Goal: Transaction & Acquisition: Purchase product/service

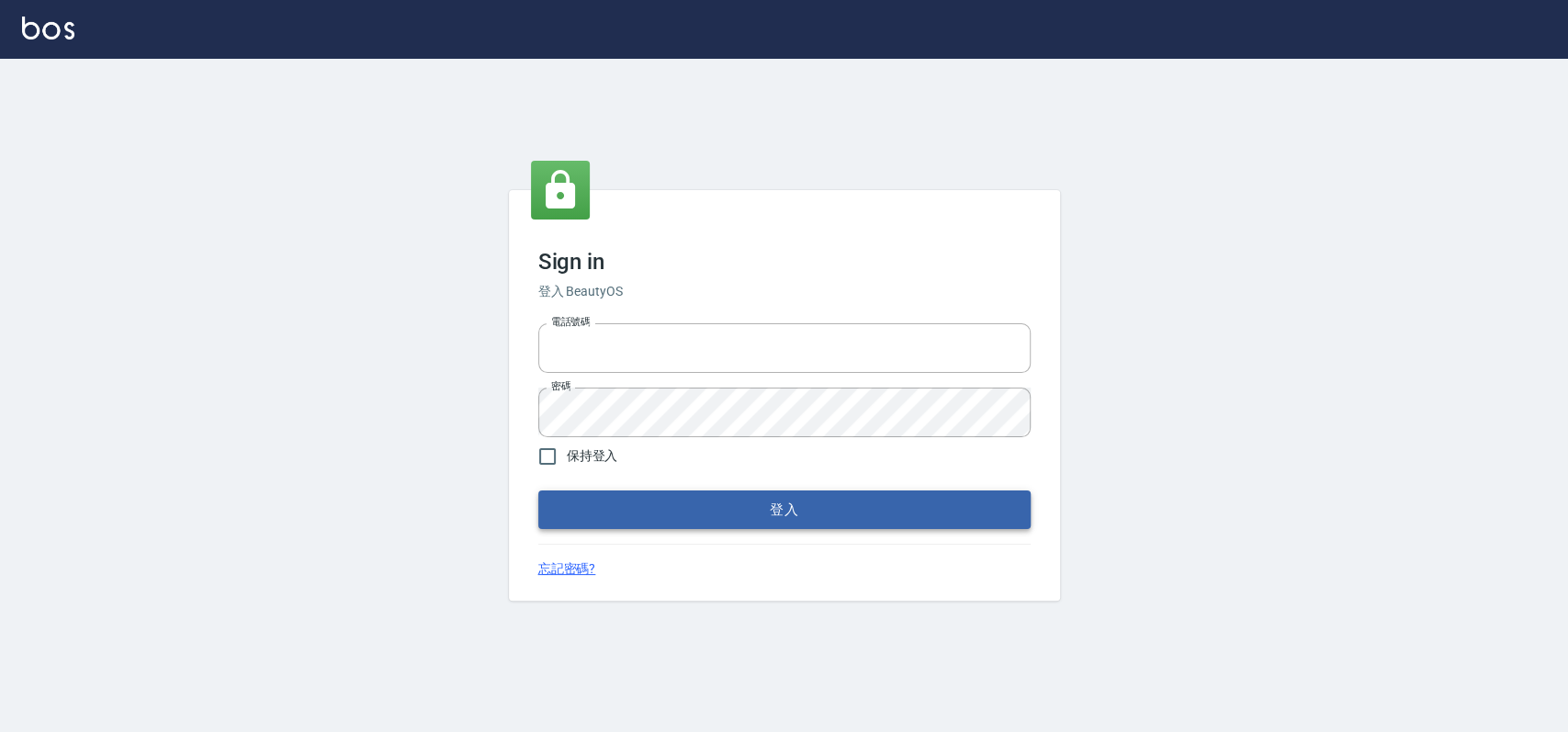
type input "033323173"
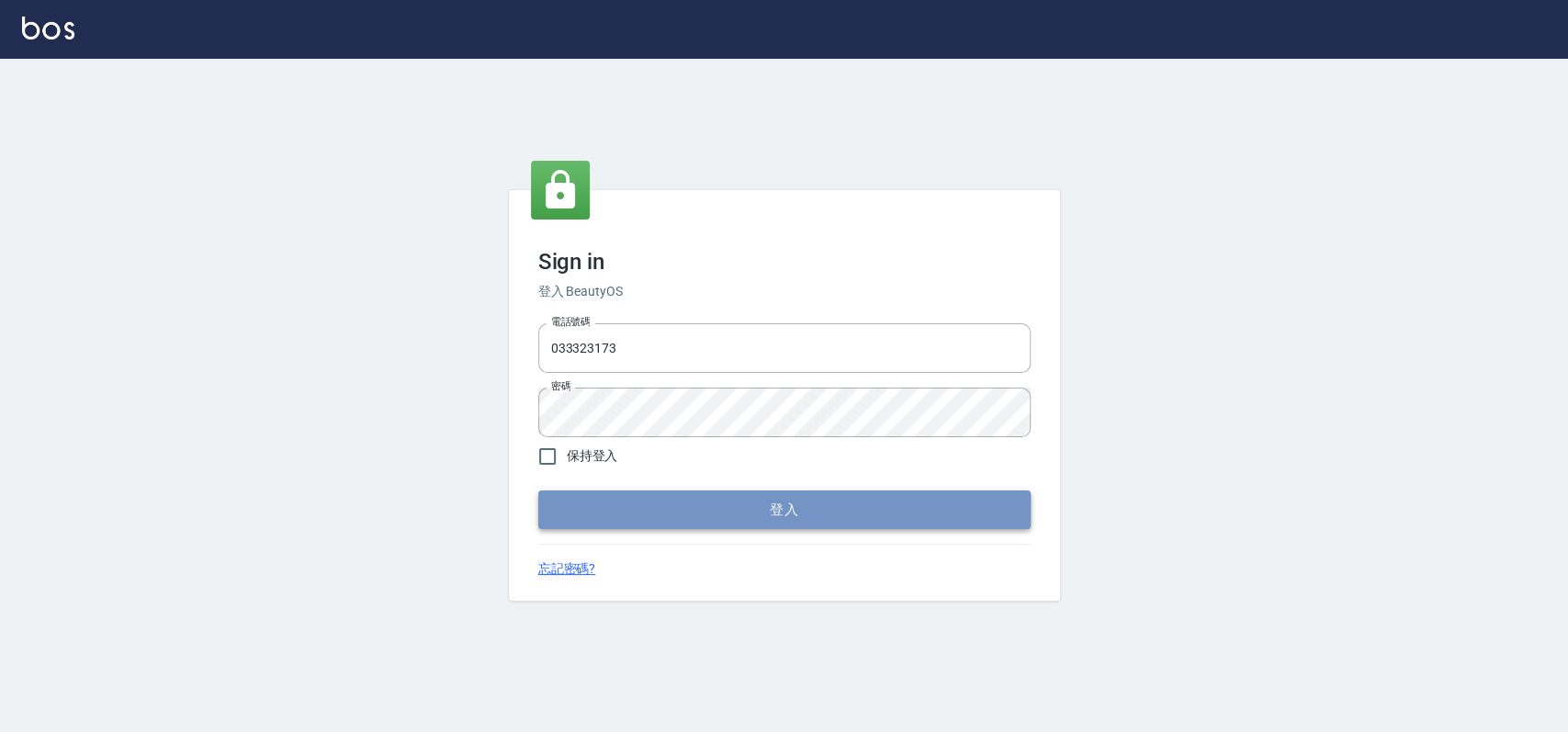
click at [683, 518] on button "登入" at bounding box center [784, 510] width 492 height 39
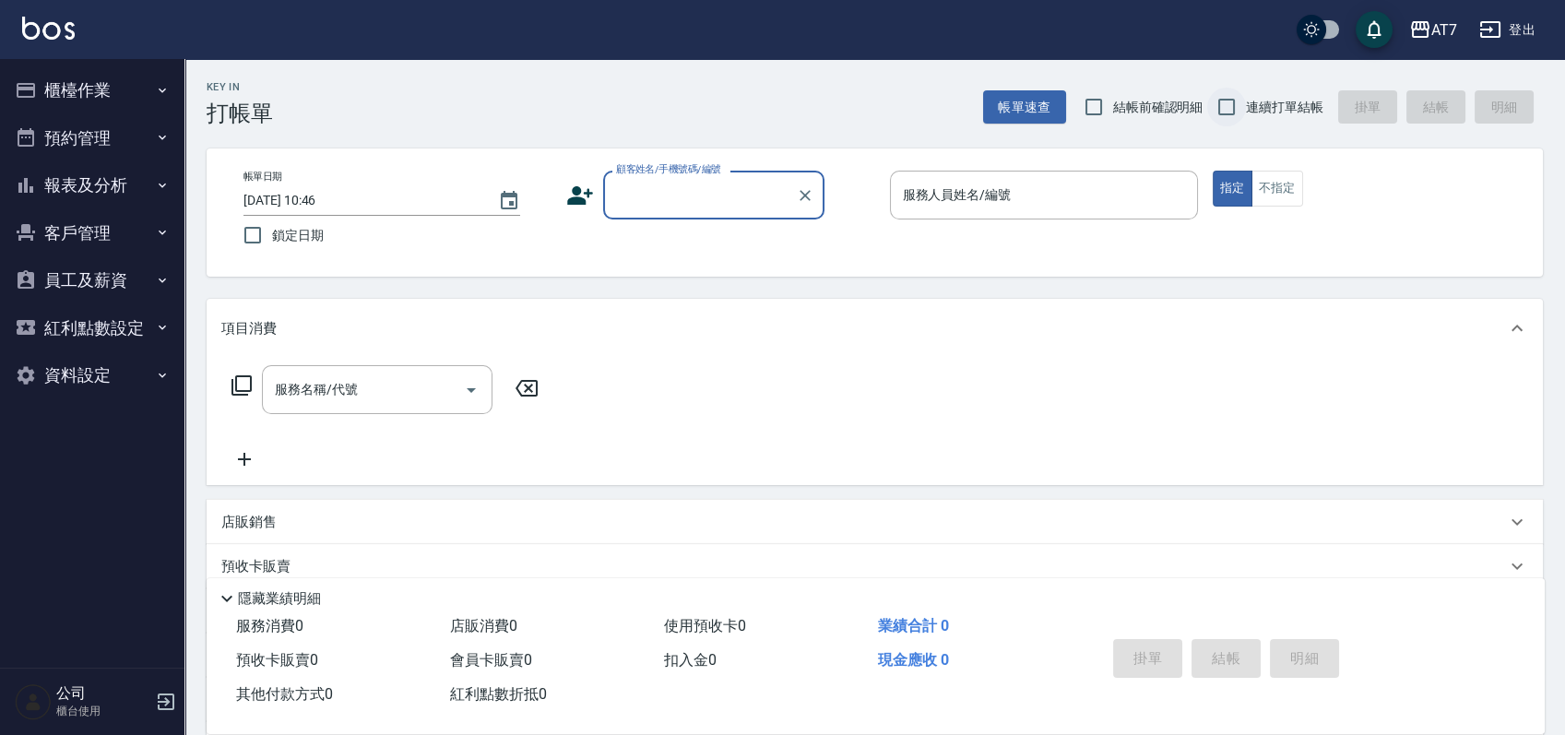
click at [1225, 104] on input "連續打單結帳" at bounding box center [1226, 107] width 39 height 39
checkbox input "true"
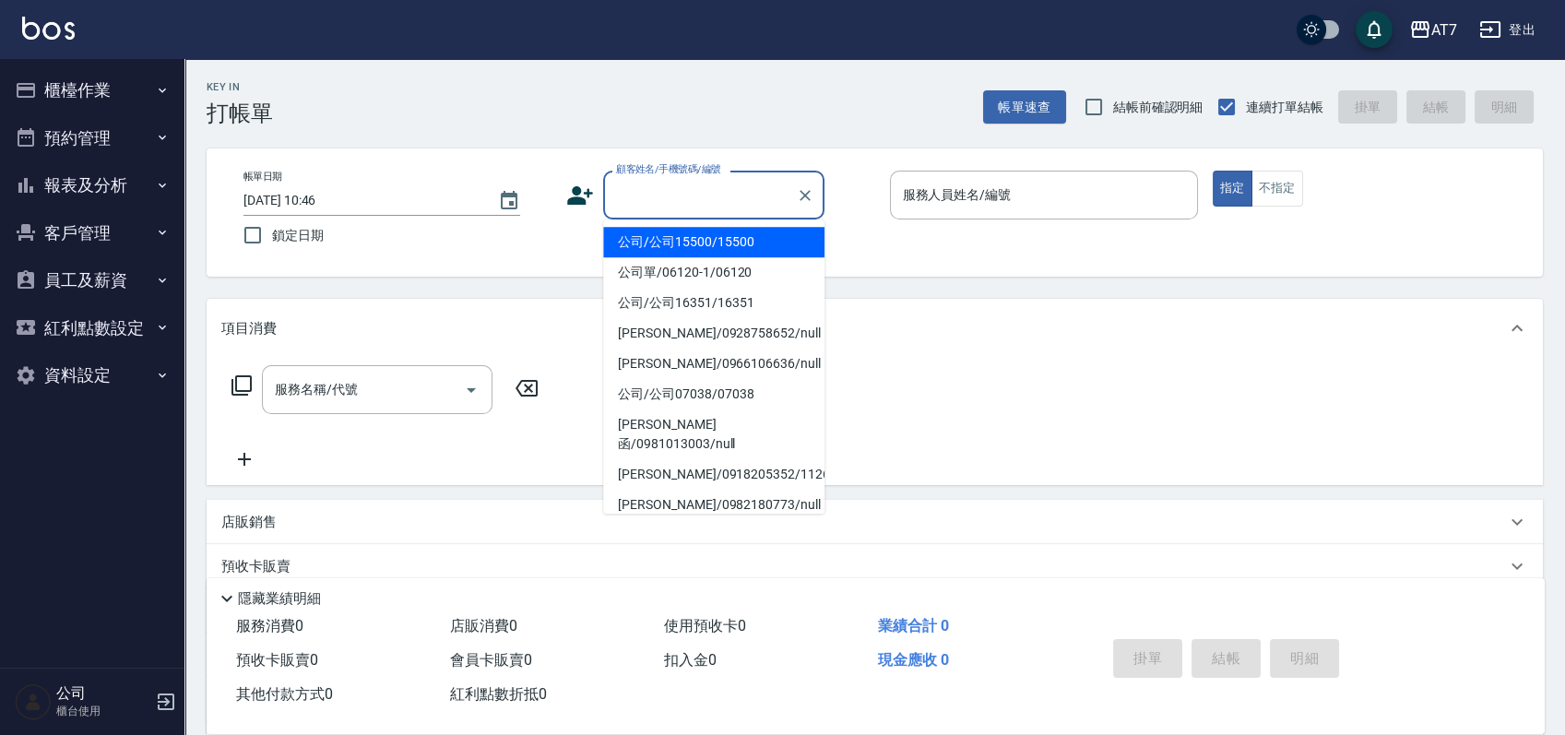
click at [742, 196] on input "顧客姓名/手機號碼/編號" at bounding box center [700, 195] width 177 height 32
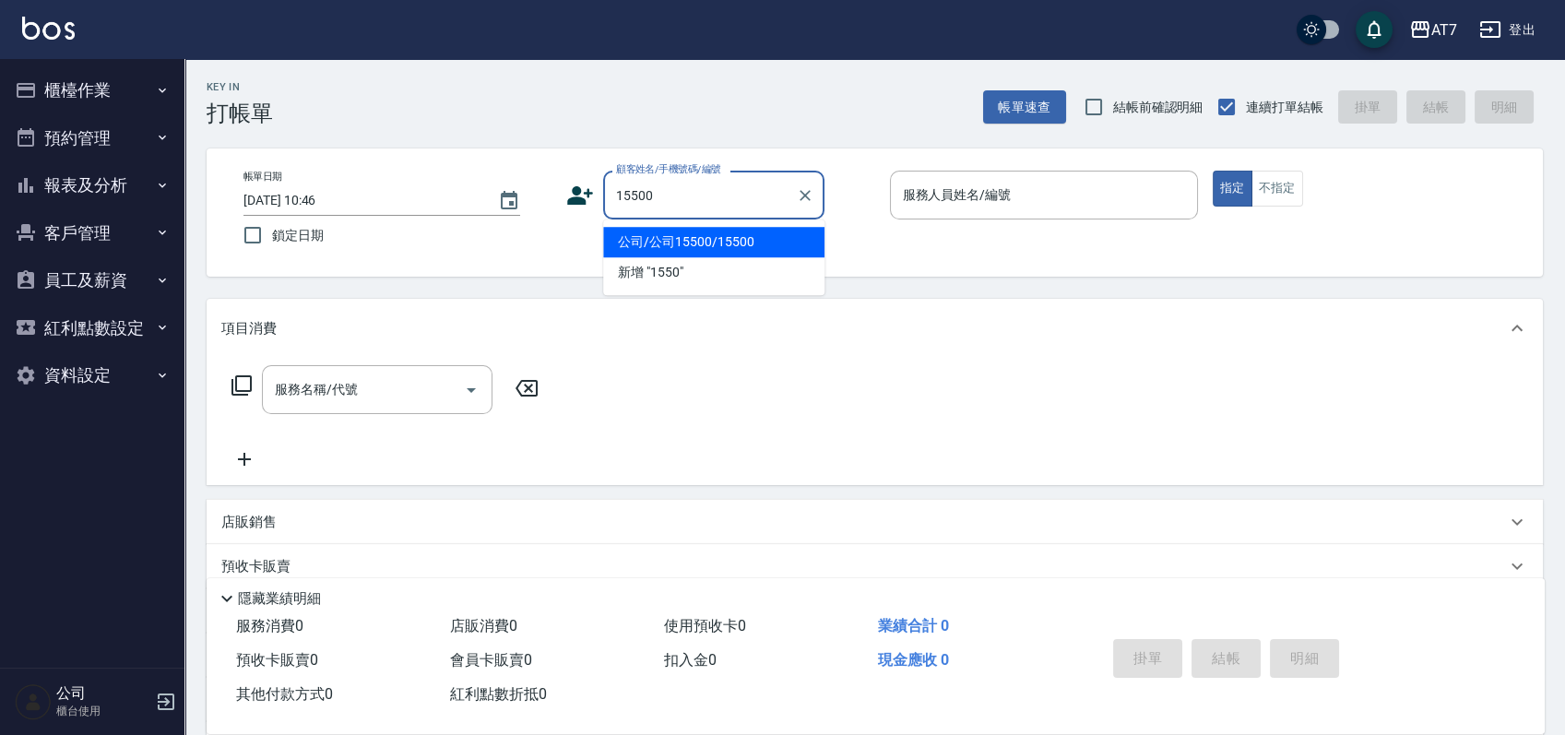
type input "公司/公司15500/15500"
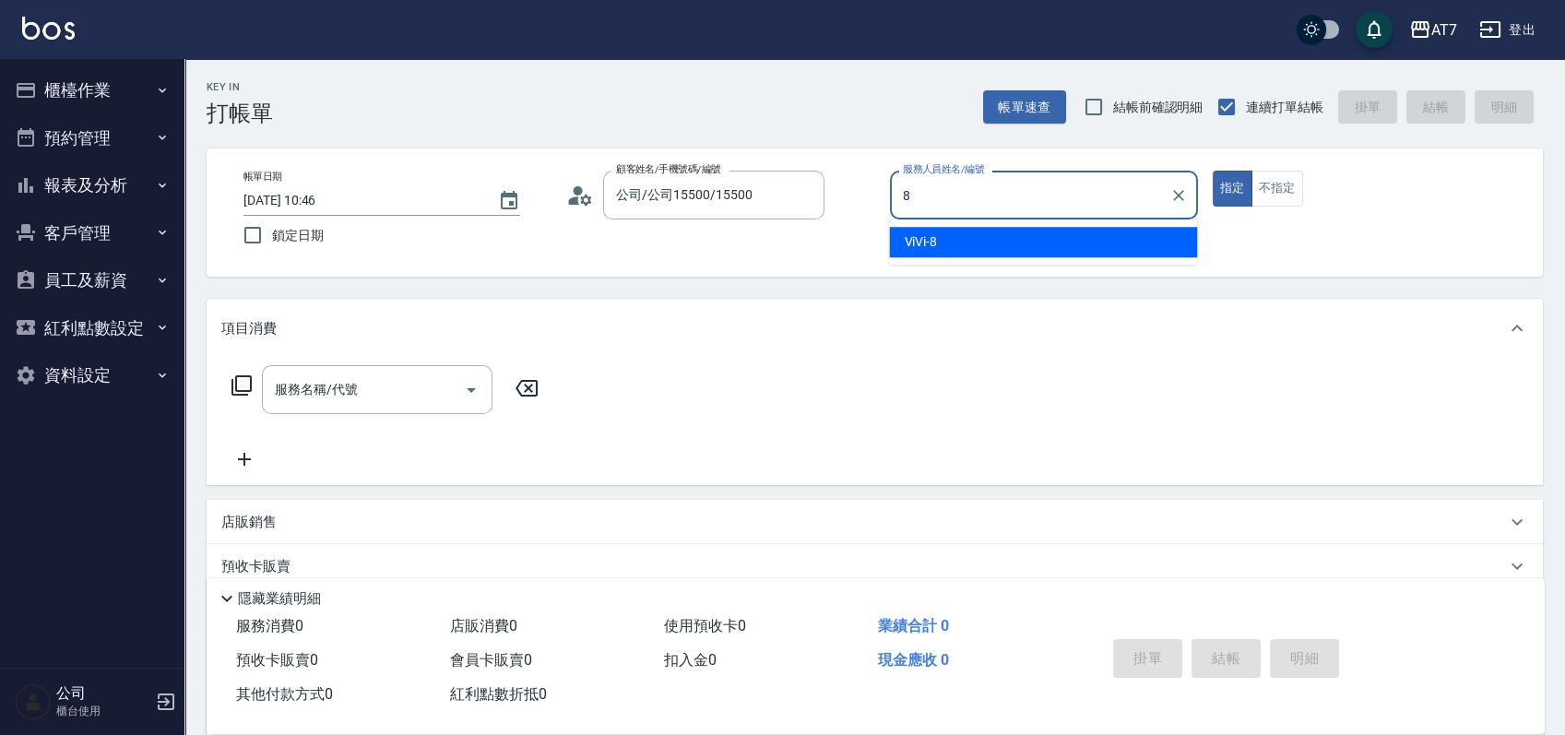
type input "ViVi-8"
type button "true"
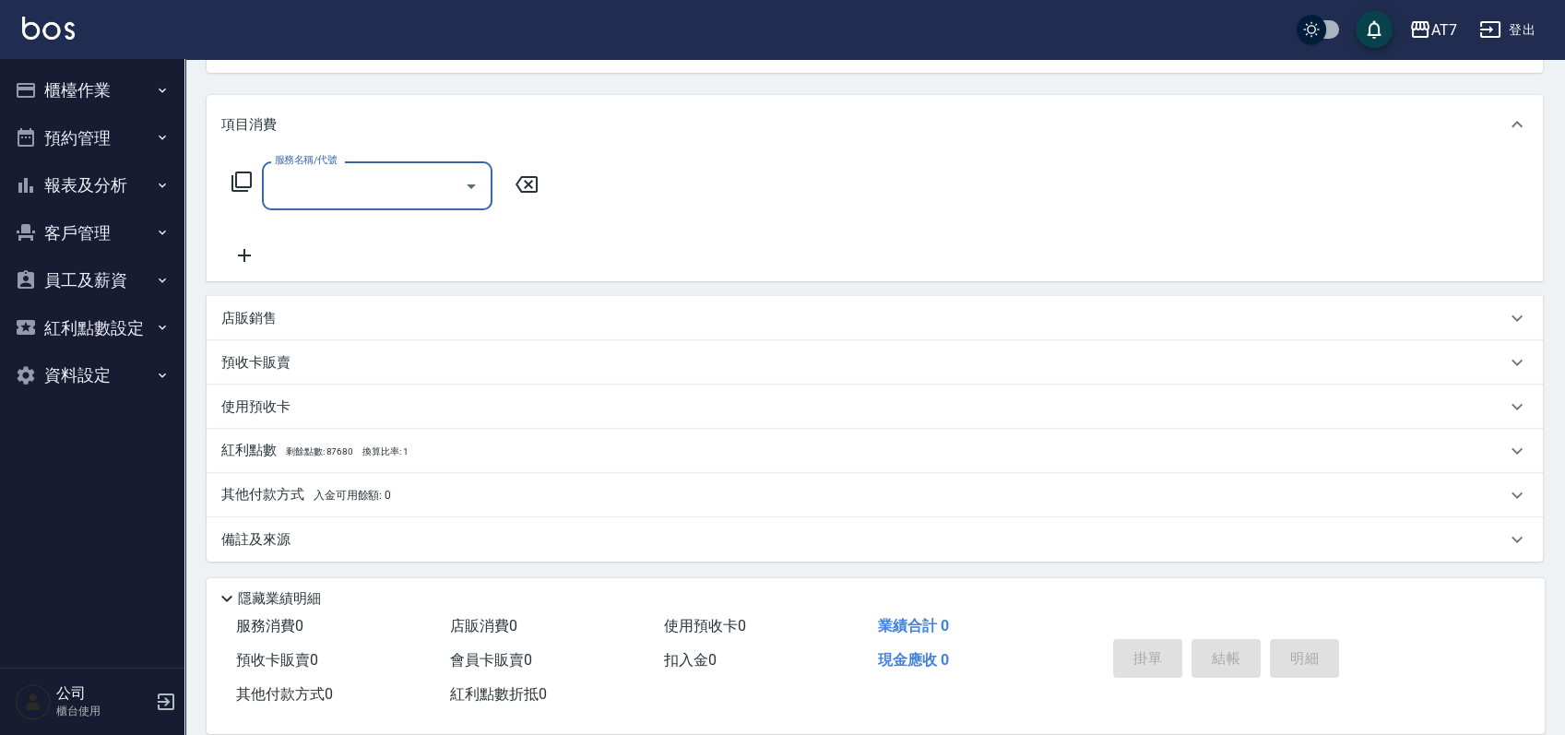
scroll to position [205, 0]
click at [959, 329] on div "店販銷售" at bounding box center [875, 317] width 1336 height 44
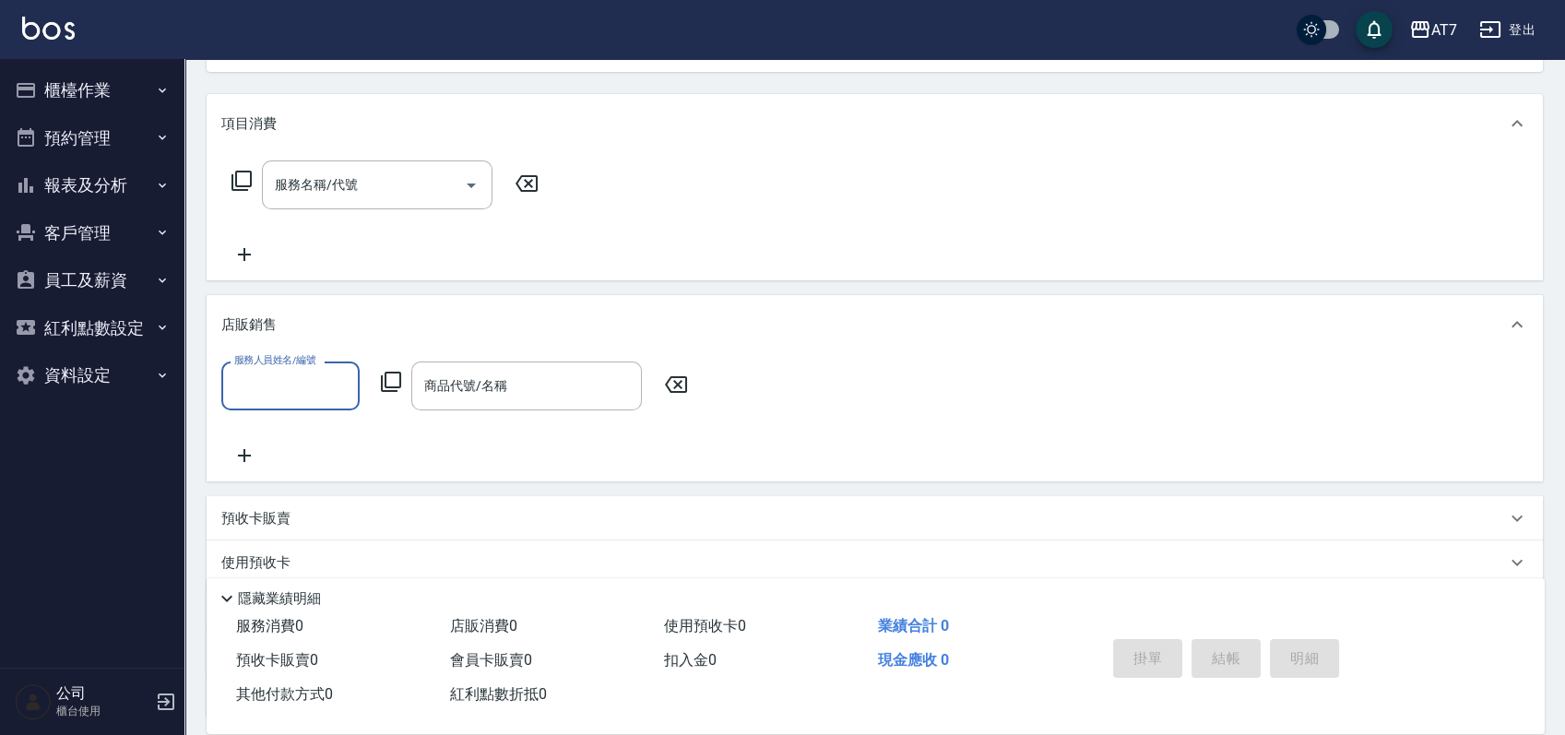
scroll to position [0, 0]
type input "ViVi-8"
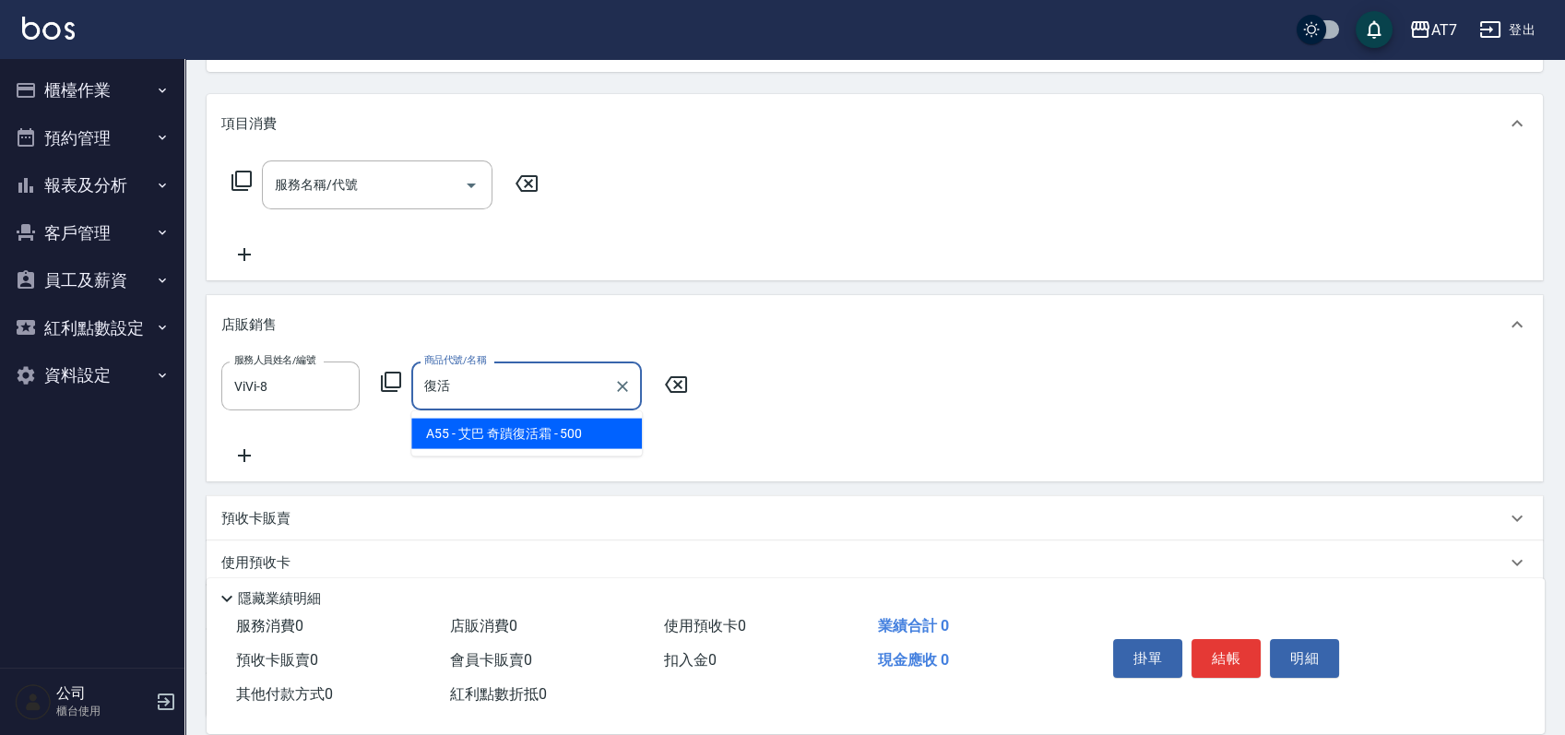
type input "艾巴 奇蹟復活霜"
type input "50"
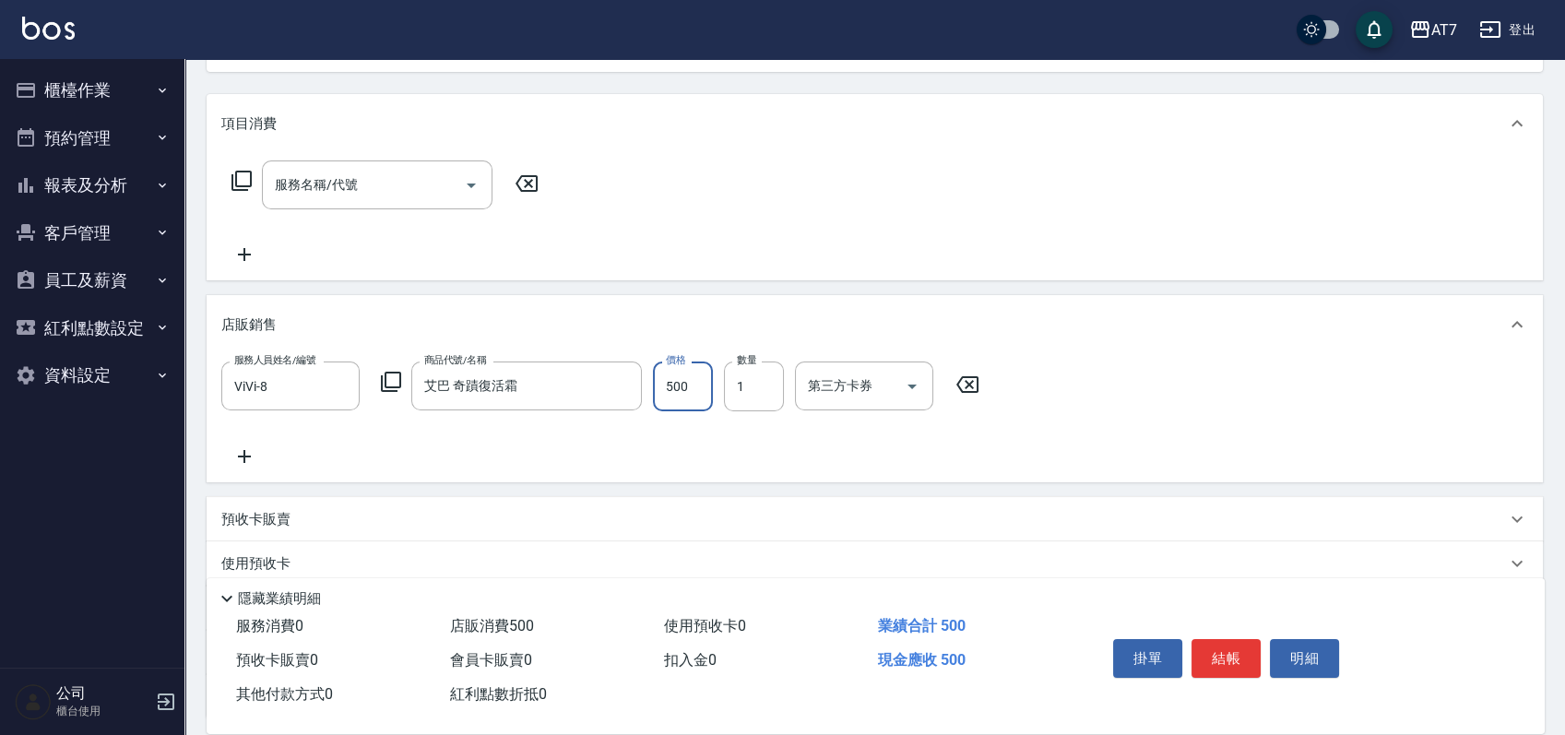
type input "4"
type input "0"
type input "45"
type input "40"
type input "450"
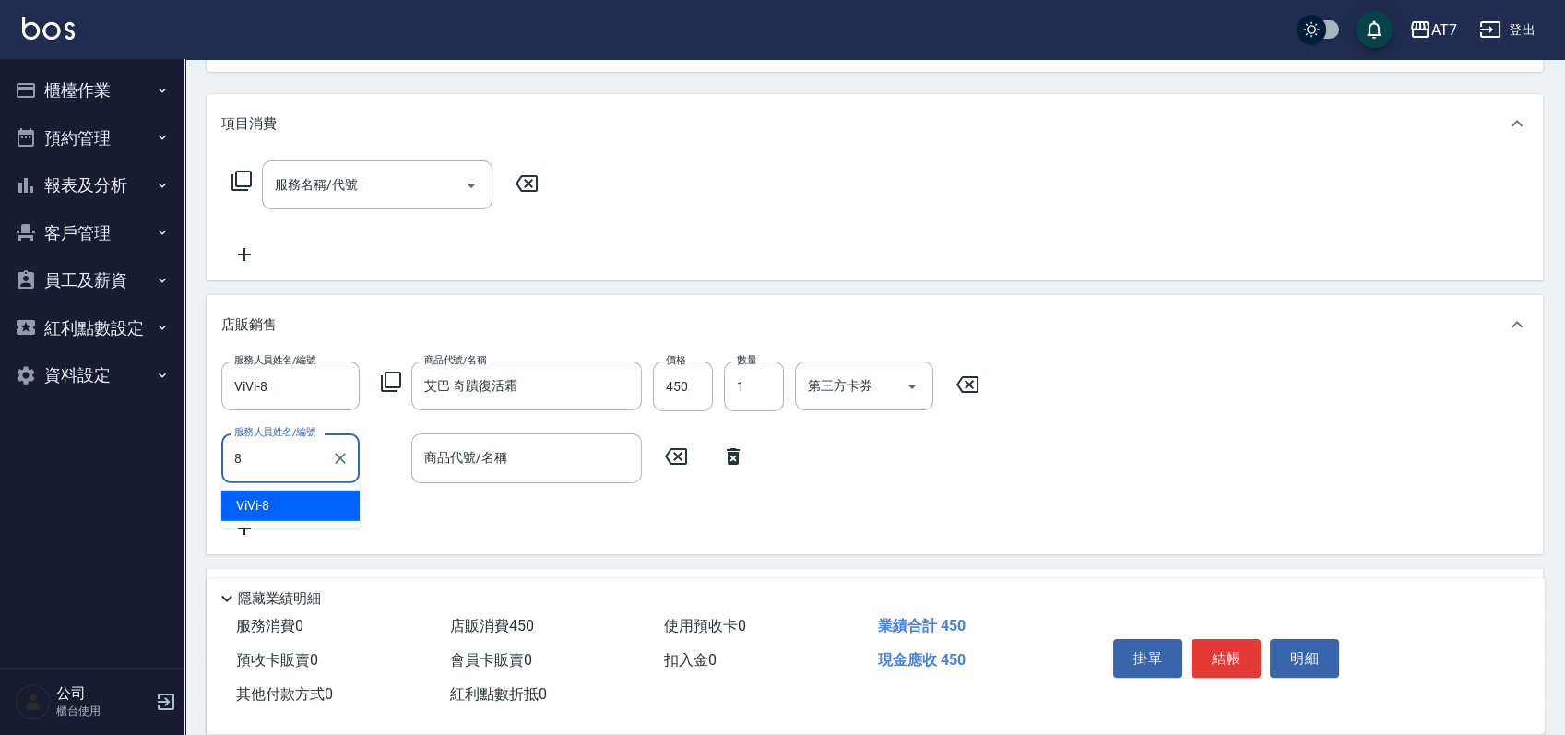
type input "ViVi-8"
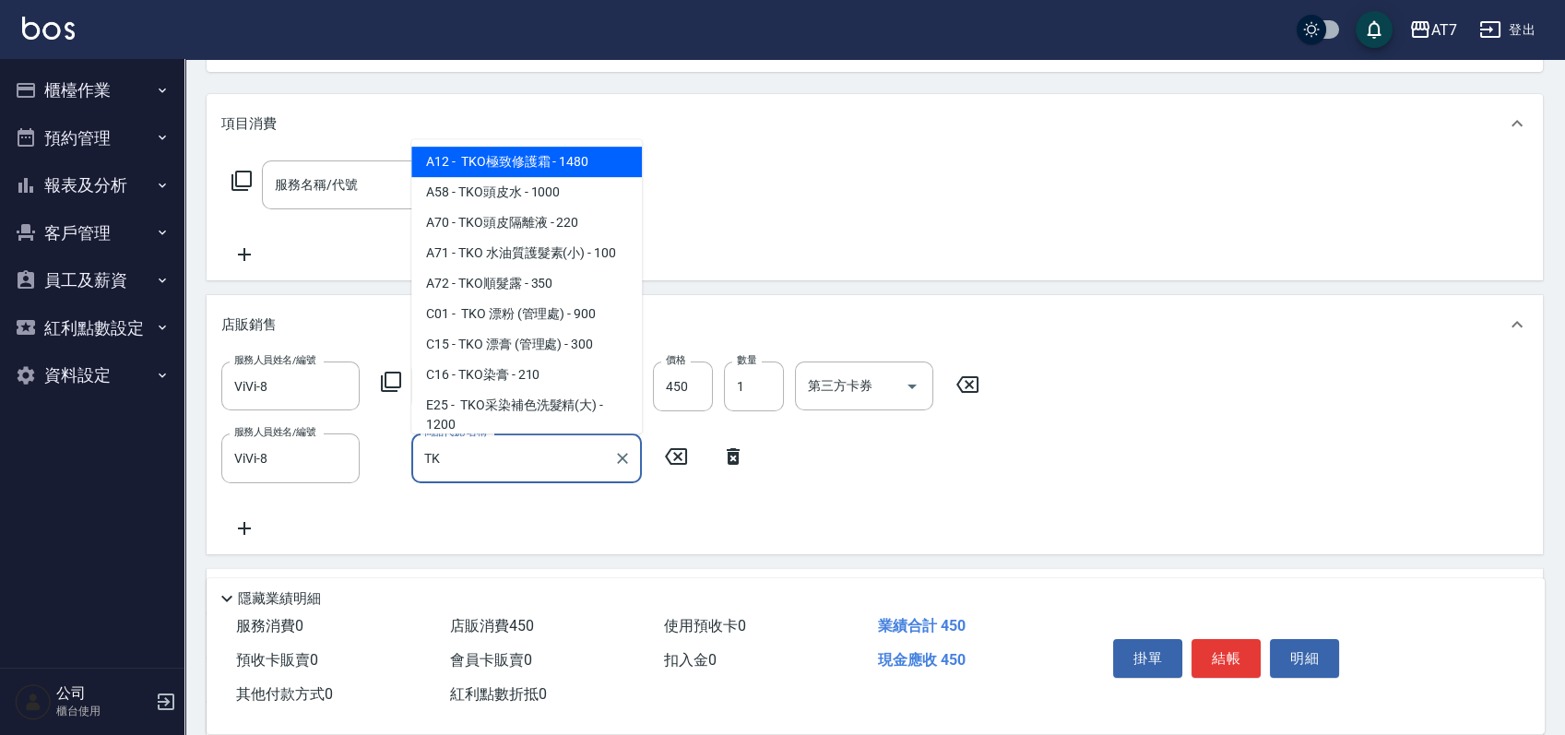
type input "TKO"
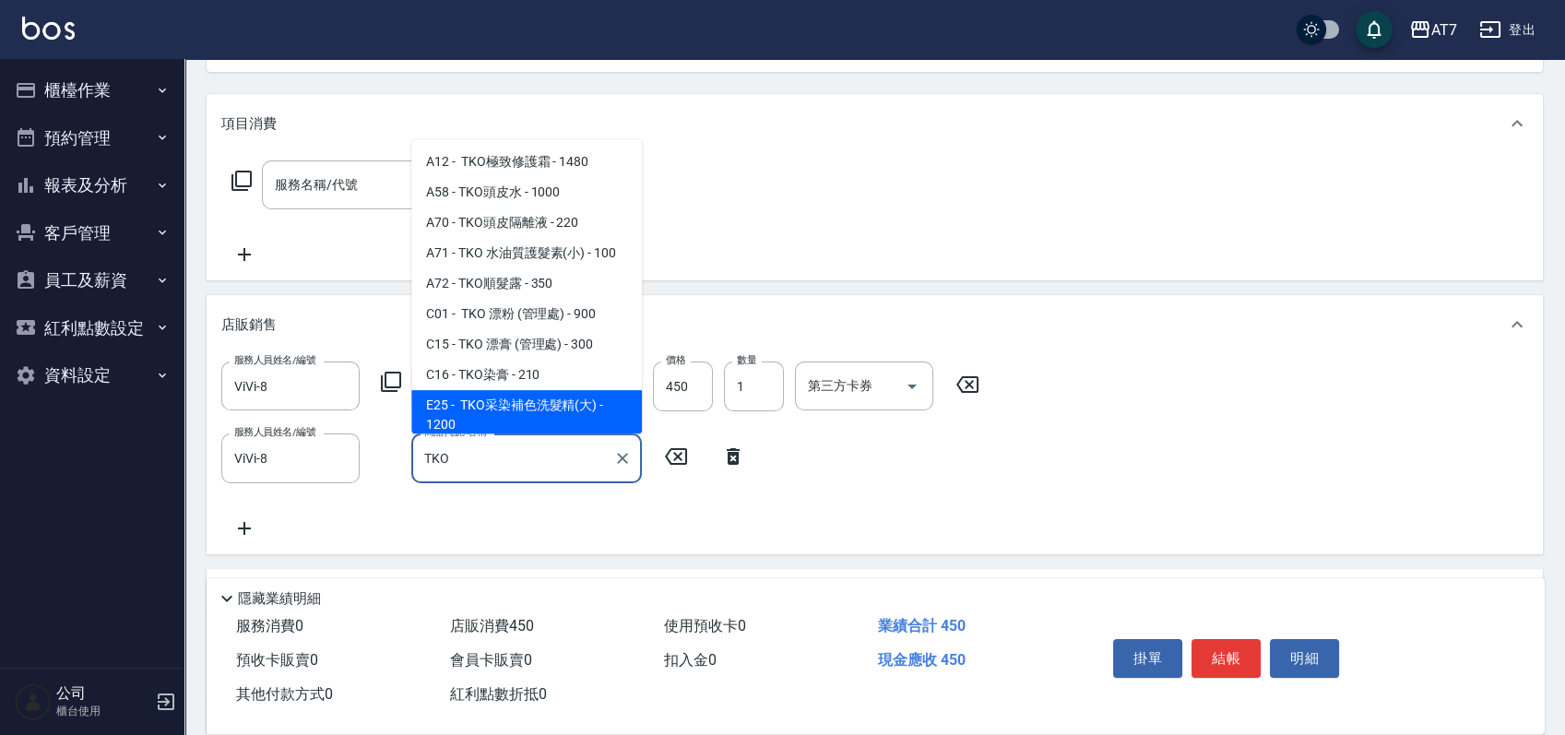
click at [529, 425] on span "E25 - TKO采染補色洗髮精(大) - 1200" at bounding box center [526, 415] width 231 height 50
type input "160"
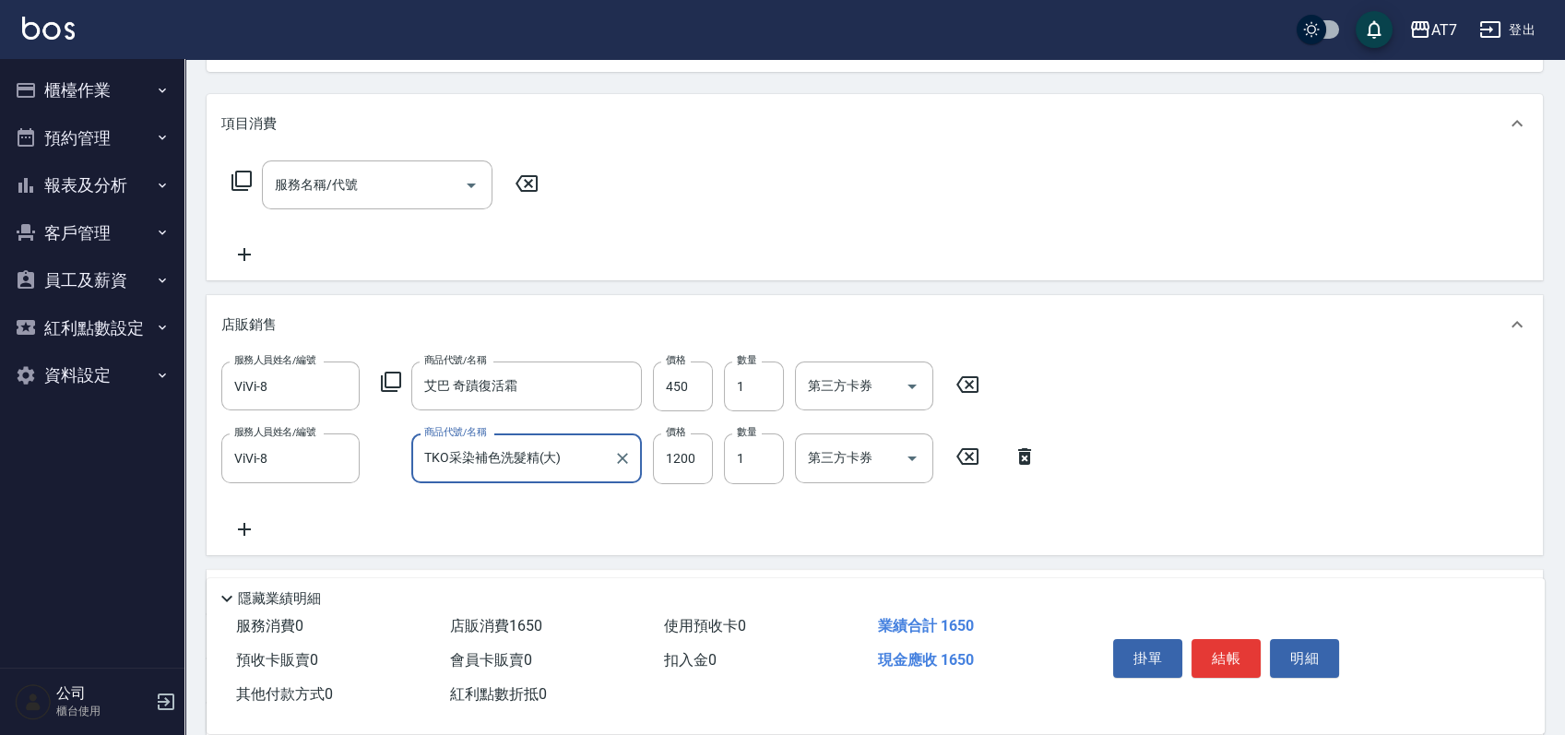
type input "TKO采染補色洗髮精(大)"
type input "1"
type input "40"
type input "108"
type input "150"
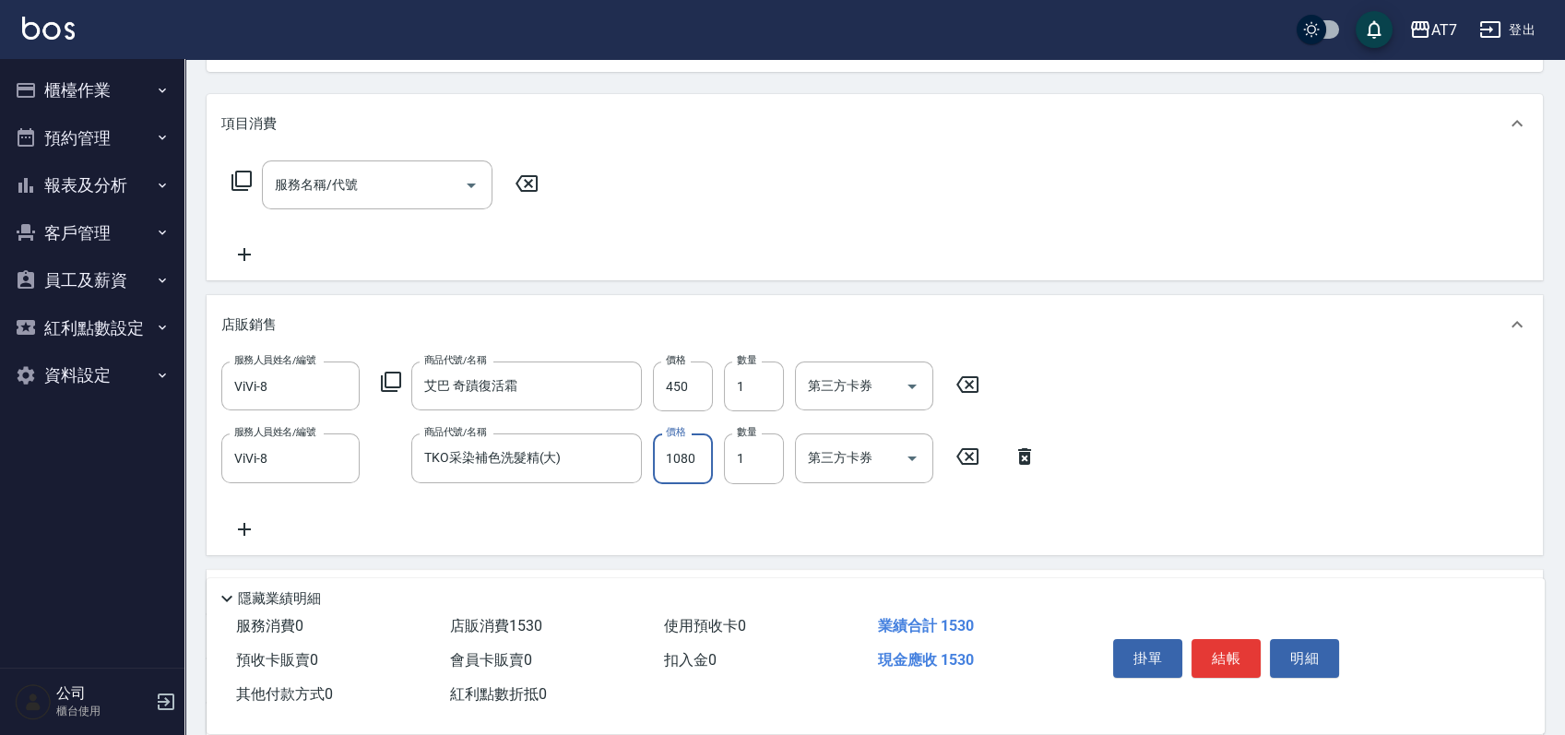
type input "1080"
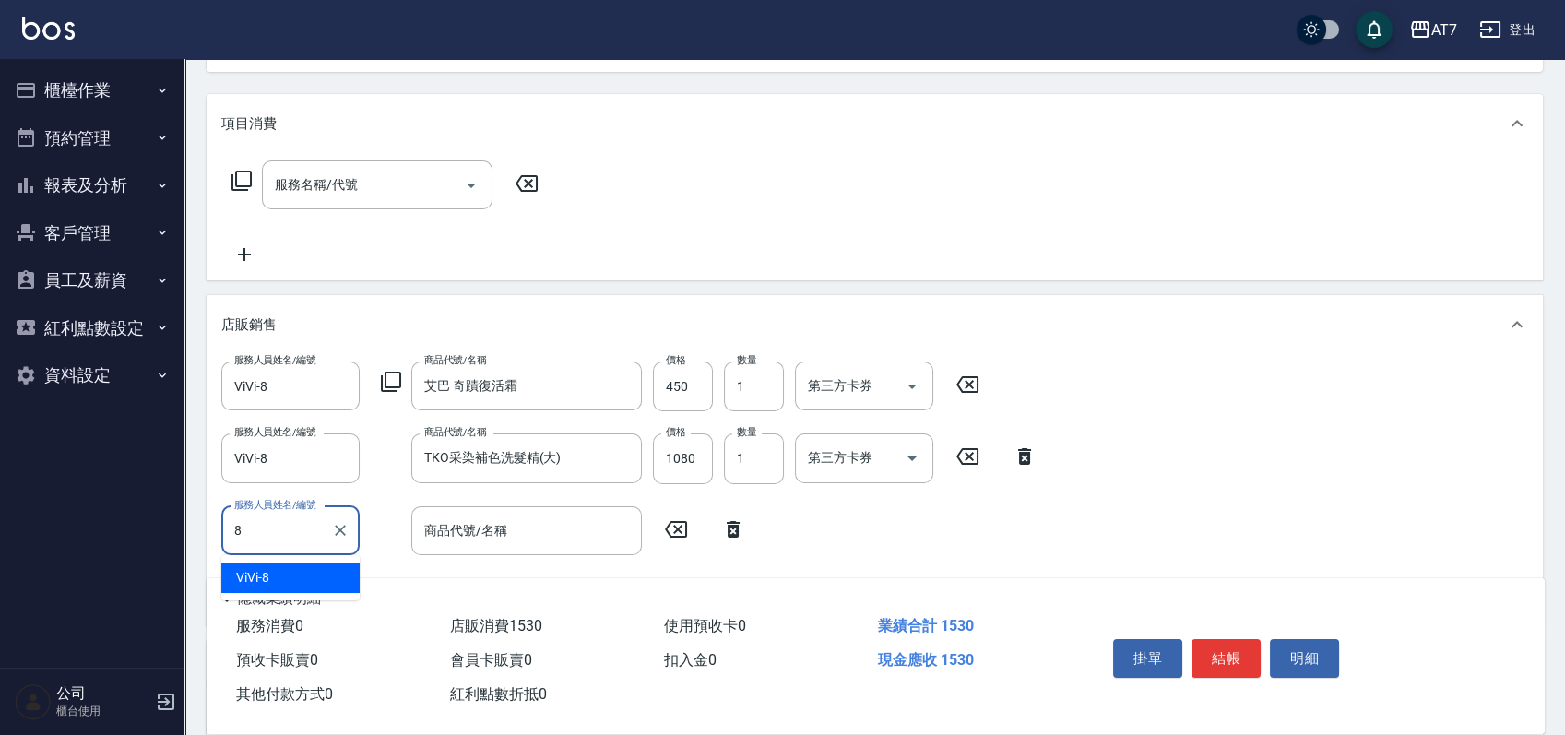
type input "ViVi-8"
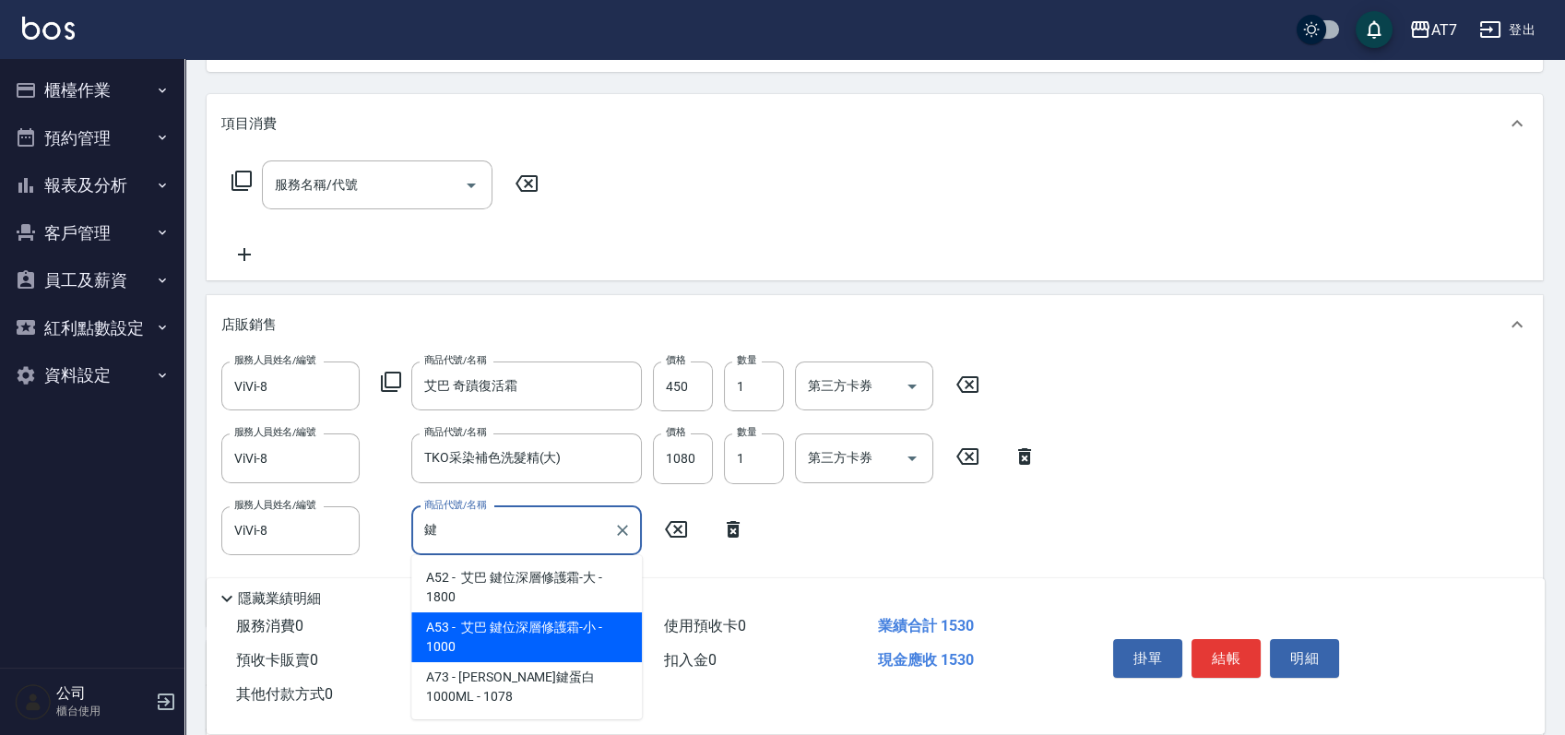
type input "艾巴 鍵位深層修護霜-小"
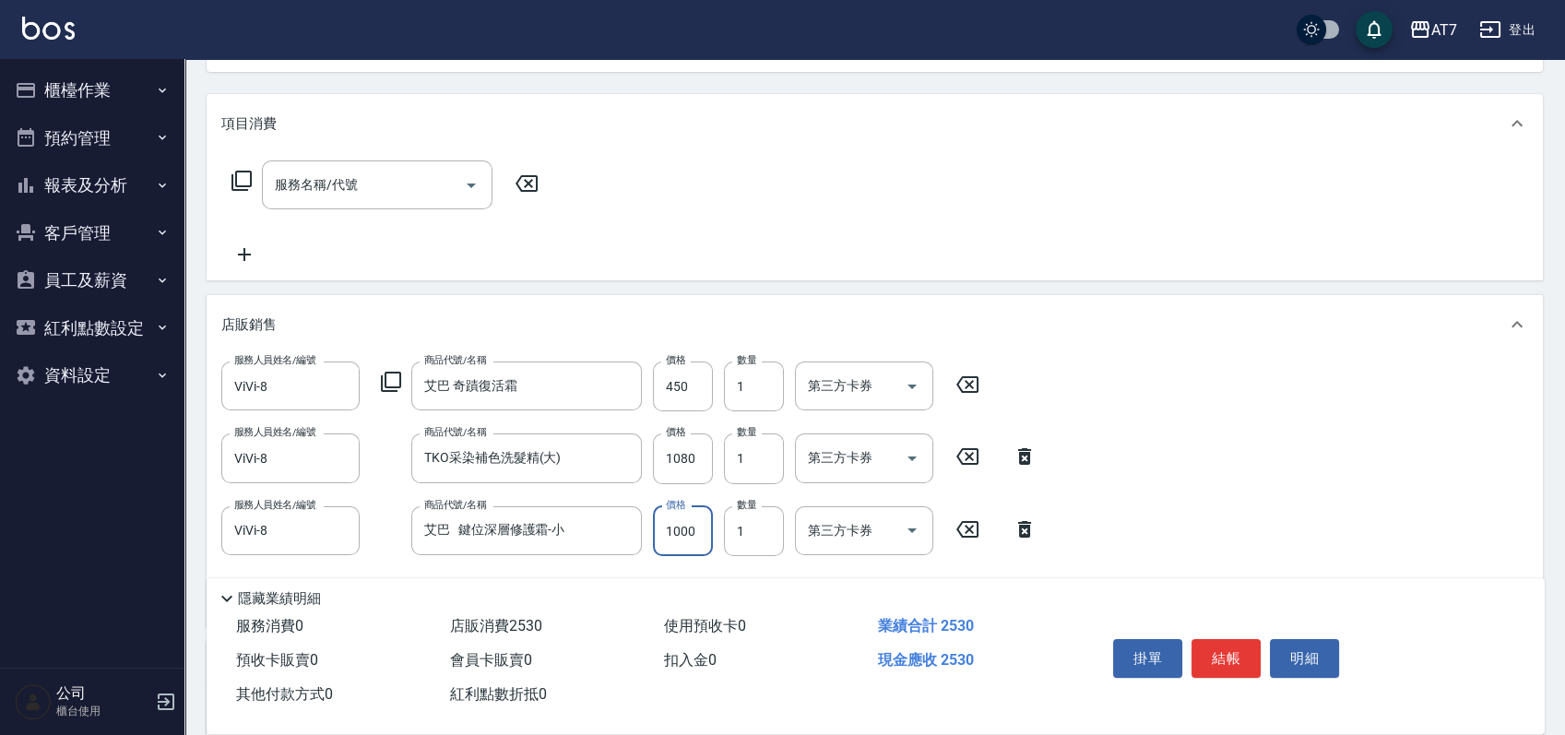
type input "150"
type input "9"
type input "160"
type input "90"
type input "240"
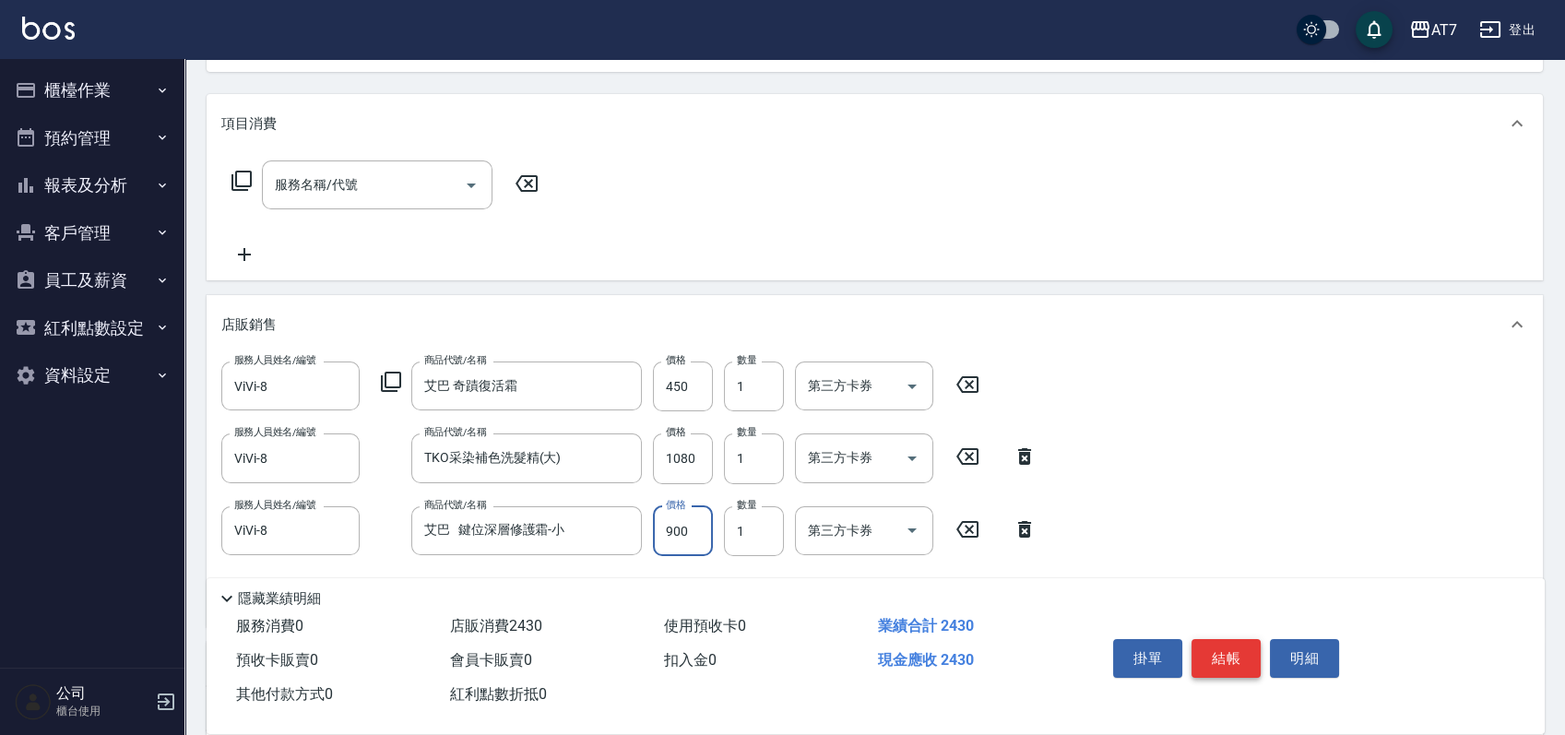
type input "900"
click at [1227, 657] on button "結帳" at bounding box center [1226, 658] width 69 height 39
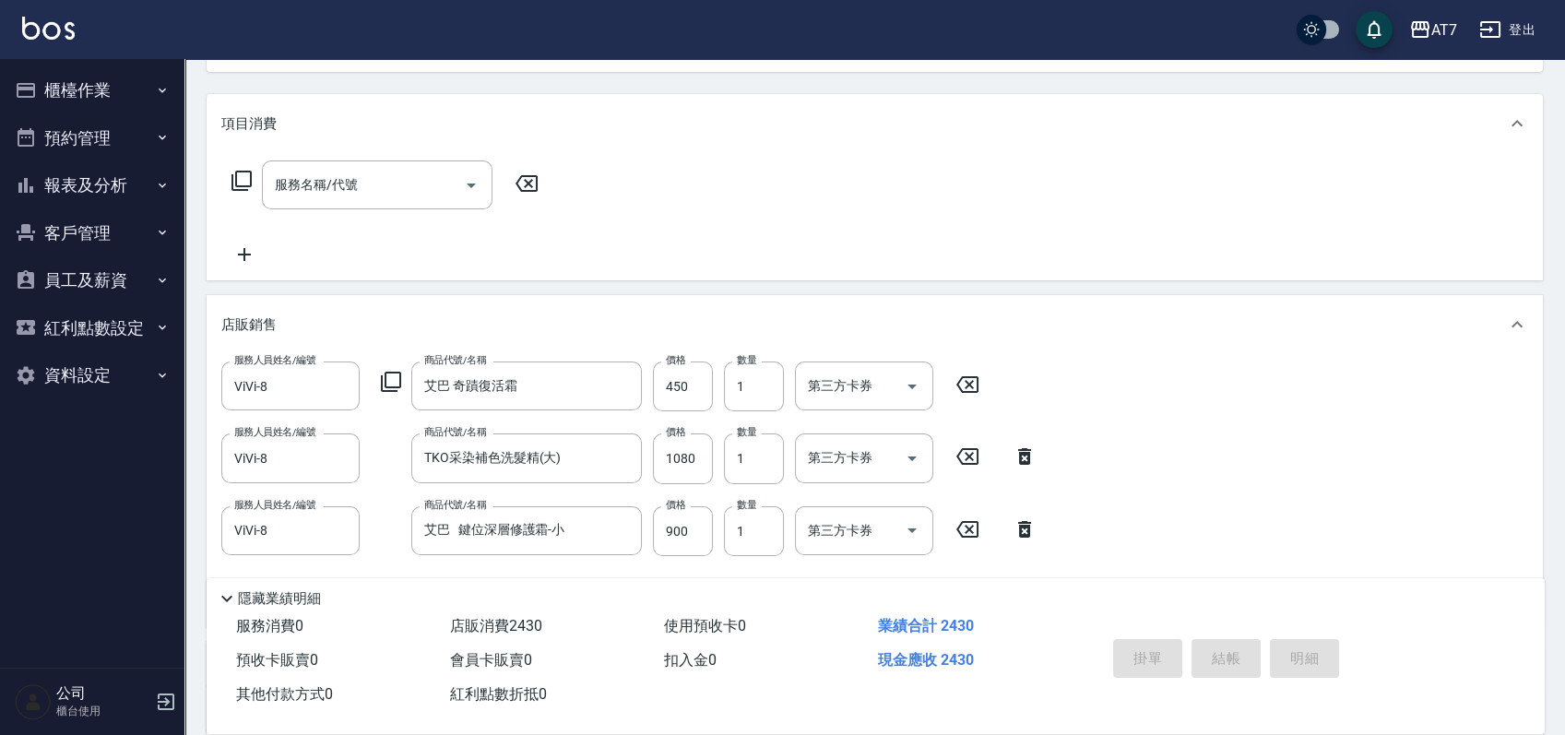
type input "[DATE] 10:55"
type input "0"
